Goal: Book appointment/travel/reservation

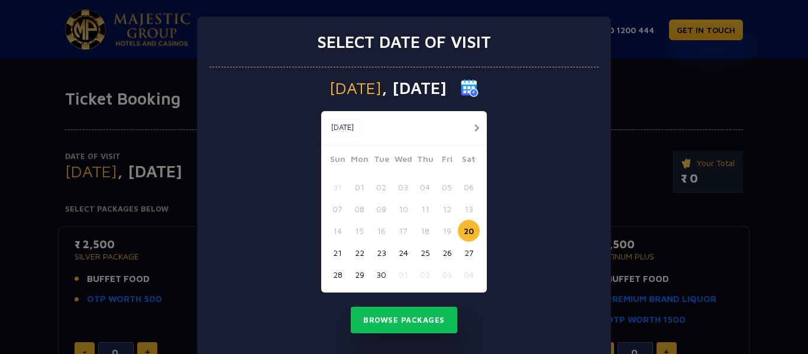
click at [469, 128] on button "button" at bounding box center [476, 128] width 15 height 15
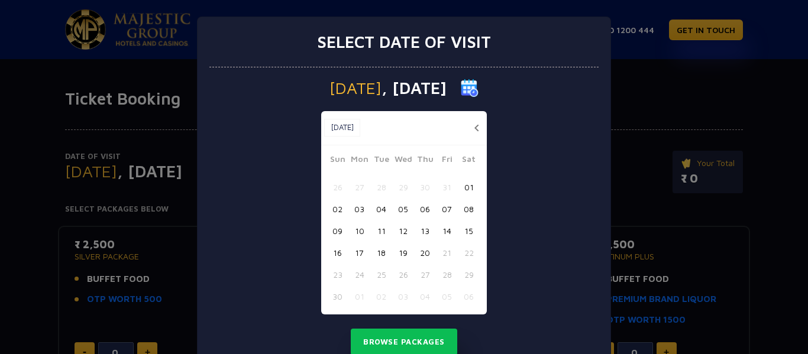
click at [469, 128] on button "button" at bounding box center [476, 128] width 15 height 15
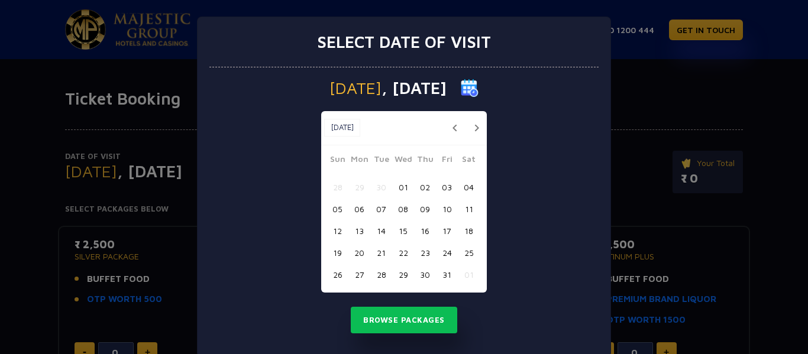
click at [469, 128] on button "button" at bounding box center [476, 128] width 15 height 15
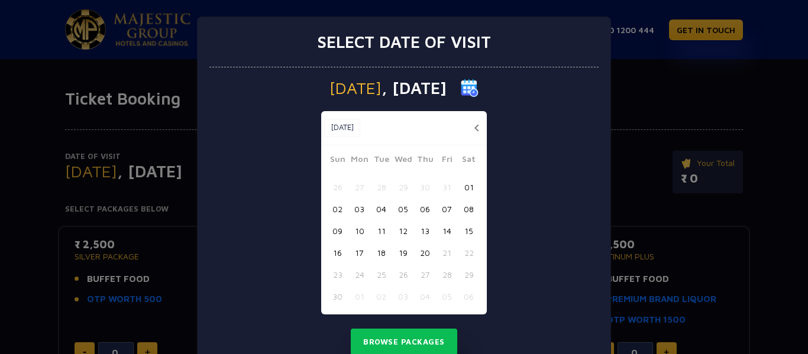
click at [469, 127] on button "button" at bounding box center [476, 128] width 15 height 15
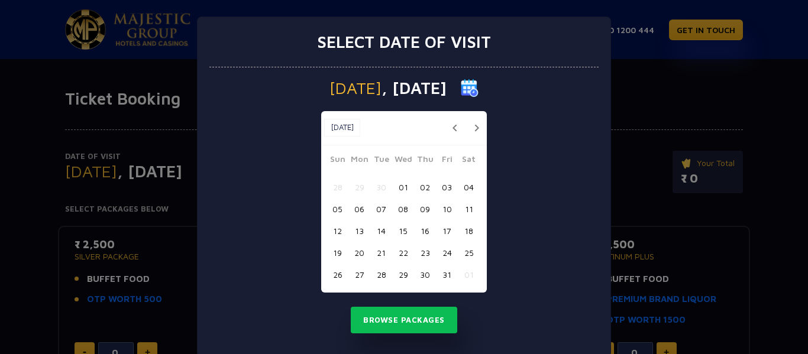
click at [418, 270] on button "30" at bounding box center [425, 275] width 22 height 22
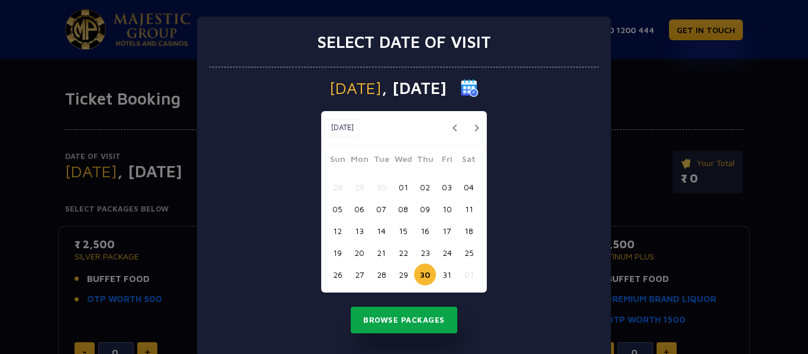
click at [408, 324] on button "Browse Packages" at bounding box center [404, 320] width 106 height 27
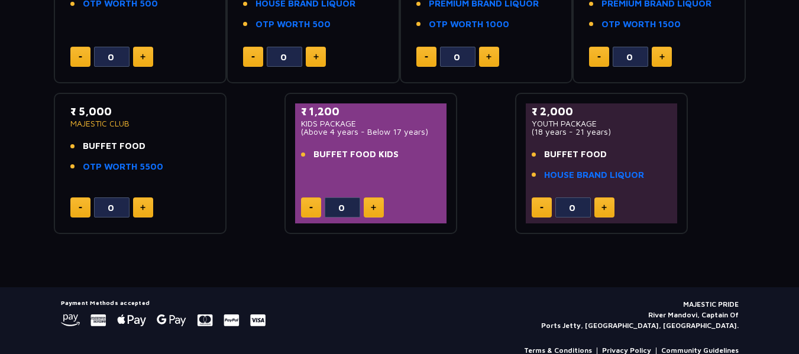
scroll to position [237, 0]
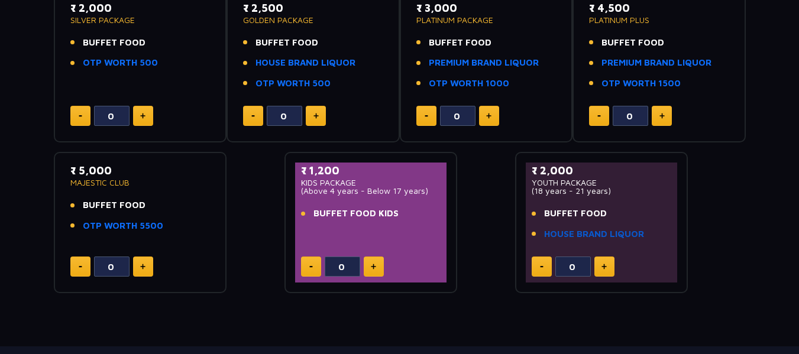
click at [613, 232] on link "HOUSE BRAND LIQUOR" at bounding box center [594, 235] width 100 height 14
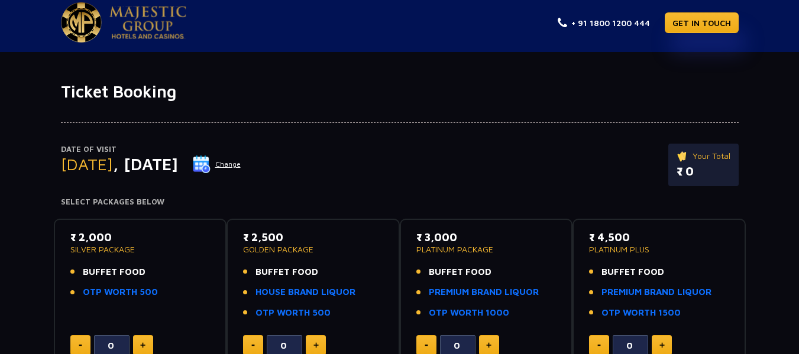
scroll to position [0, 0]
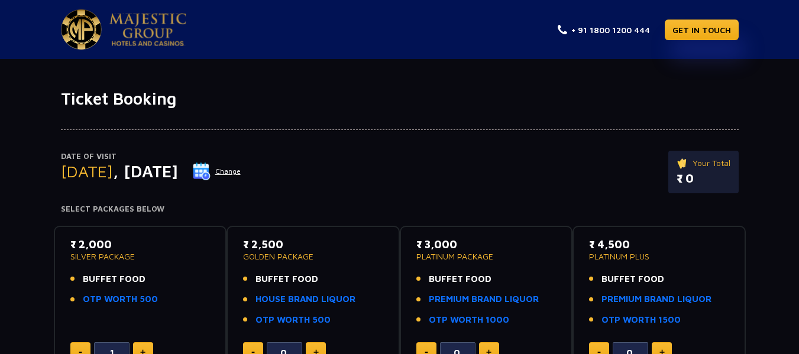
type input "2"
click at [179, 33] on img at bounding box center [147, 29] width 77 height 33
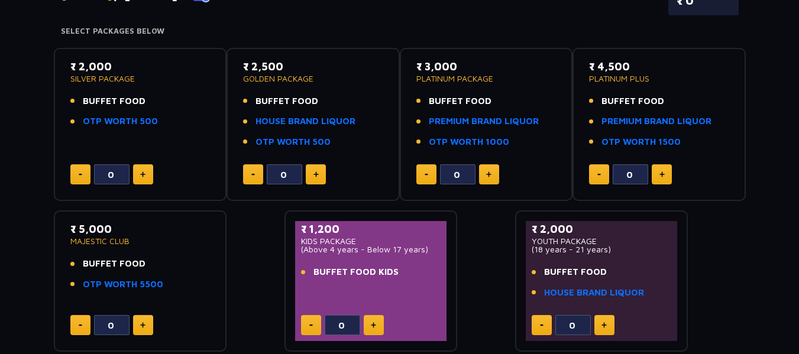
scroll to position [177, 0]
click at [140, 174] on img at bounding box center [142, 175] width 5 height 6
click at [145, 173] on img at bounding box center [142, 175] width 5 height 6
type input "2"
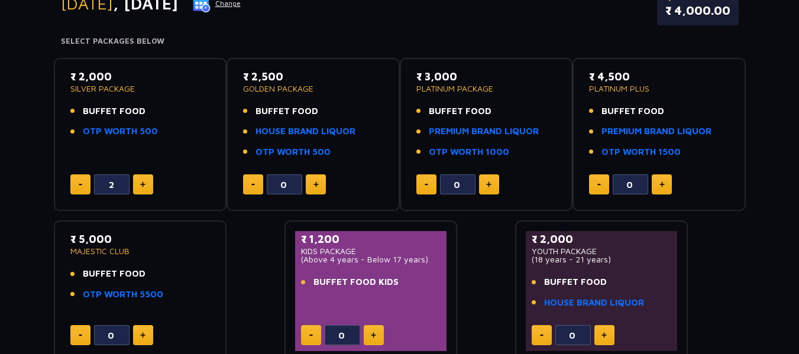
scroll to position [0, 0]
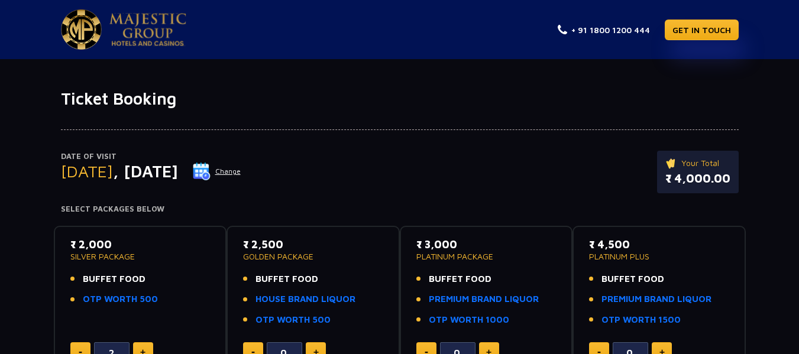
click at [95, 31] on img at bounding box center [81, 29] width 41 height 40
